Goal: Information Seeking & Learning: Check status

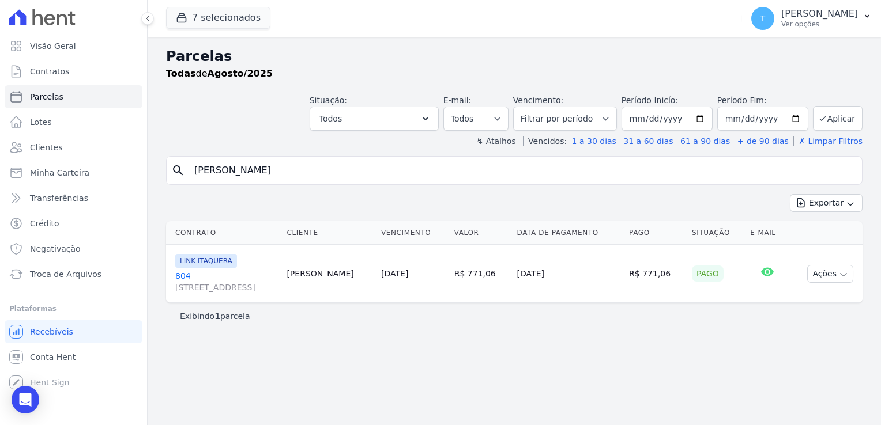
select select
drag, startPoint x: 346, startPoint y: 169, endPoint x: 149, endPoint y: 173, distance: 196.5
click at [149, 173] on div "Parcelas Todas de Agosto/2025 Situação: Agendado Em Aberto Pago Processando Can…" at bounding box center [514, 231] width 733 height 388
paste input "Dionizio [PERSON_NAME] das Dore"
type input "[PERSON_NAME] das Dores"
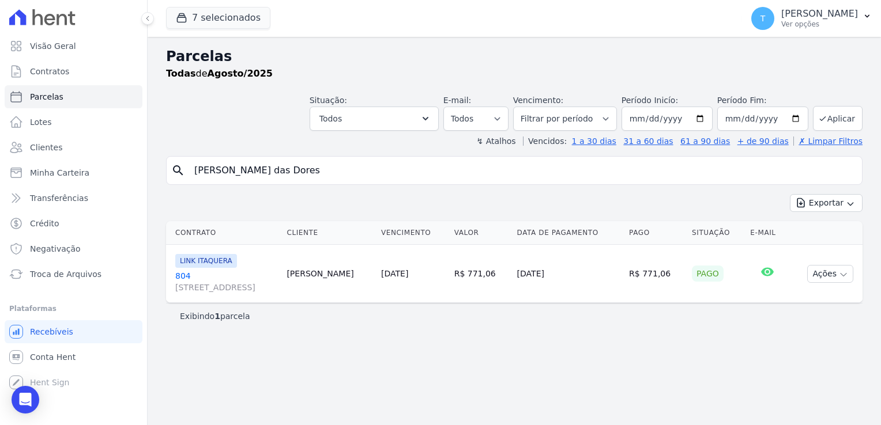
select select
click at [711, 118] on input "[DATE]" at bounding box center [666, 119] width 91 height 24
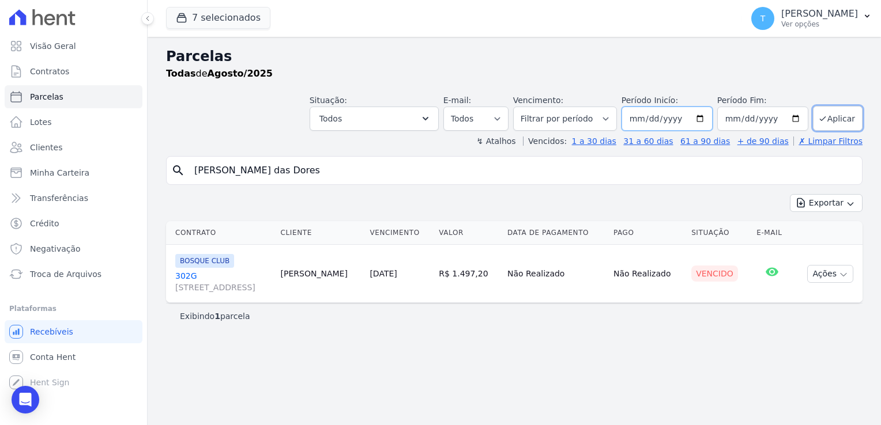
click at [704, 119] on input "[DATE]" at bounding box center [666, 119] width 91 height 24
type input "[DATE]"
click at [825, 124] on button "Aplicar" at bounding box center [838, 118] width 50 height 25
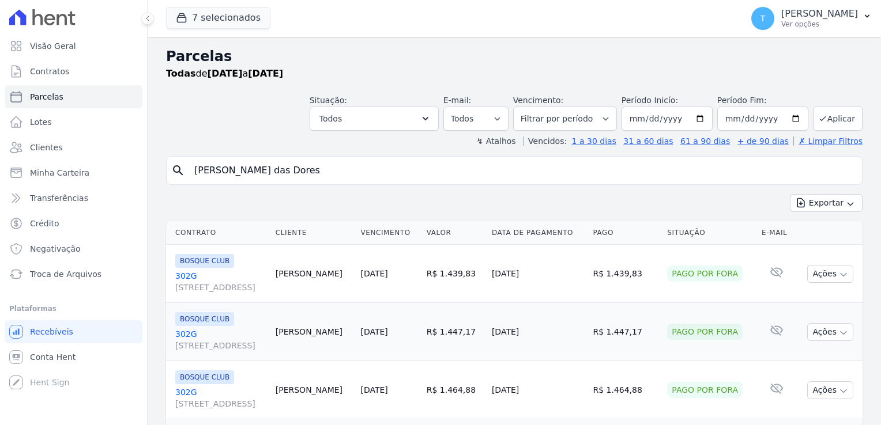
select select
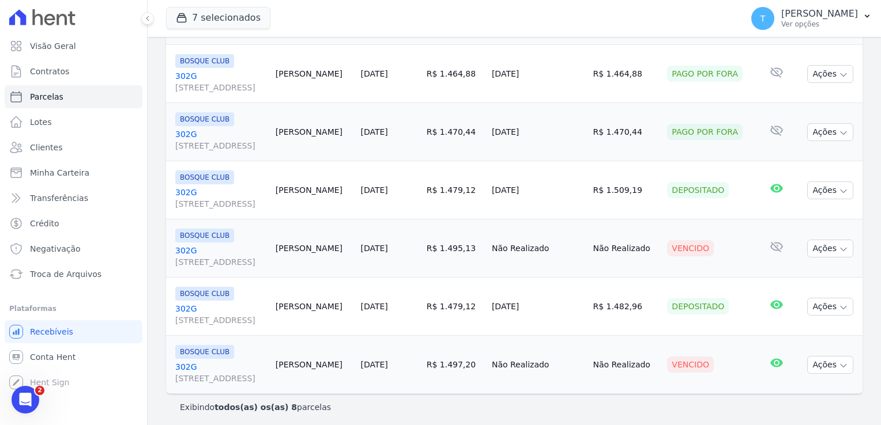
scroll to position [318, 0]
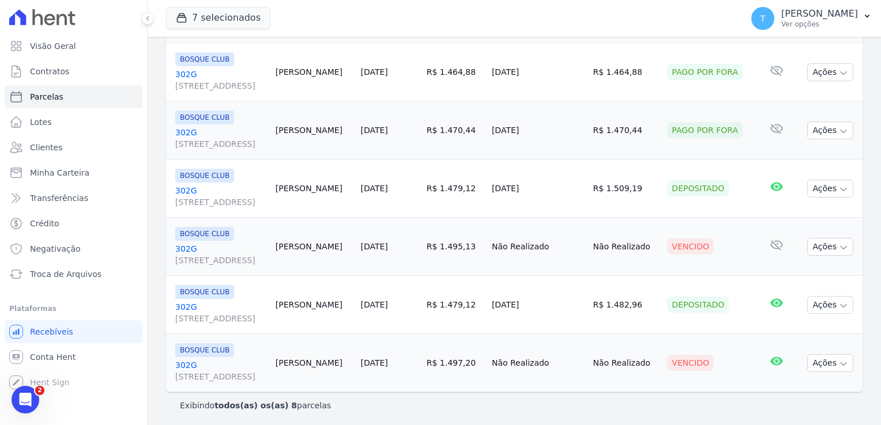
click at [198, 236] on span "BOSQUE CLUB" at bounding box center [204, 234] width 59 height 14
click at [188, 252] on link "302G Avenida Angélica, 2248, ANDAR 11, Consolação" at bounding box center [220, 254] width 91 height 23
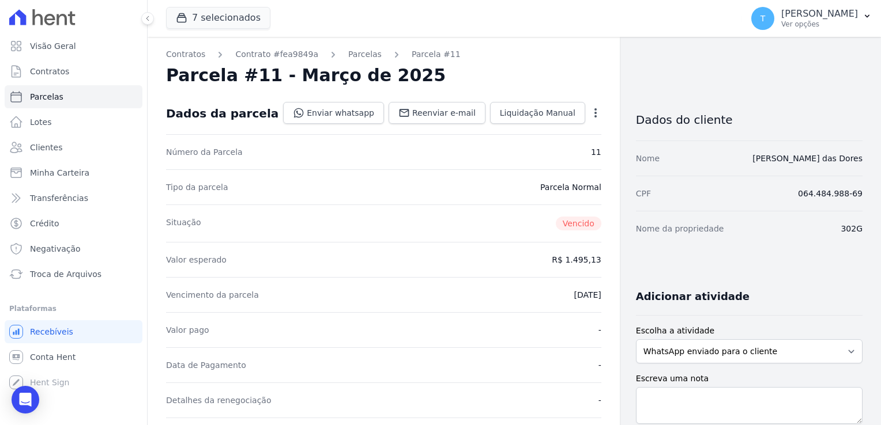
select select
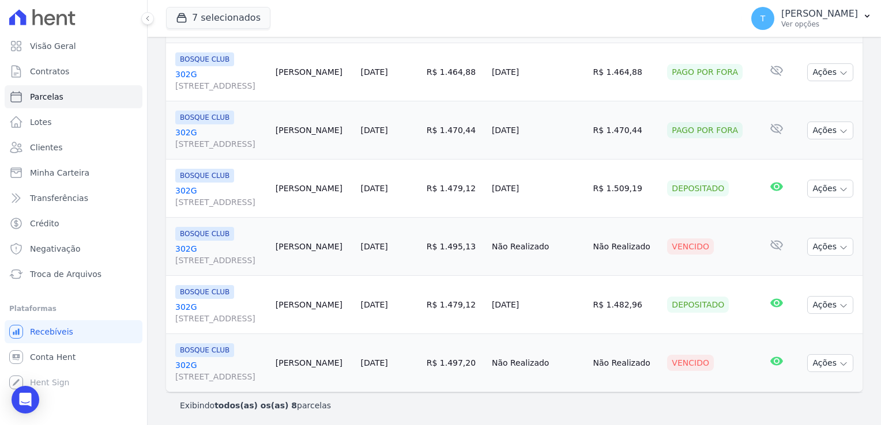
scroll to position [318, 0]
click at [194, 292] on span "BOSQUE CLUB" at bounding box center [204, 292] width 59 height 14
click at [179, 303] on link "302G Avenida Angélica, 2248, ANDAR 11, Consolação" at bounding box center [220, 312] width 91 height 23
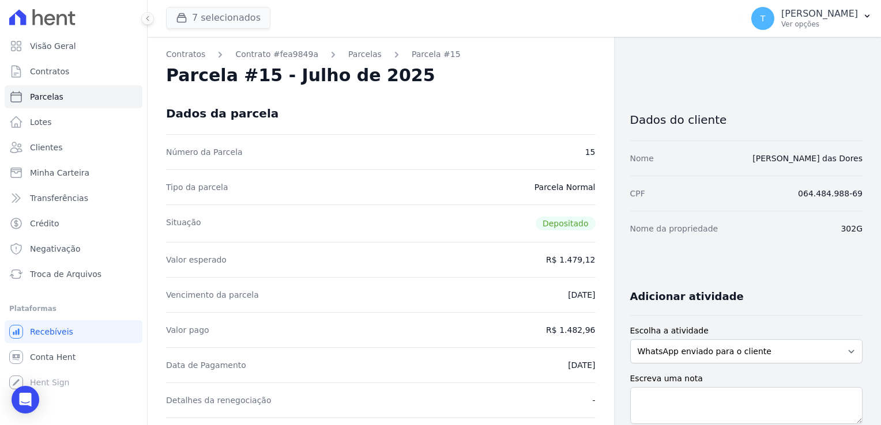
select select
